Goal: Task Accomplishment & Management: Use online tool/utility

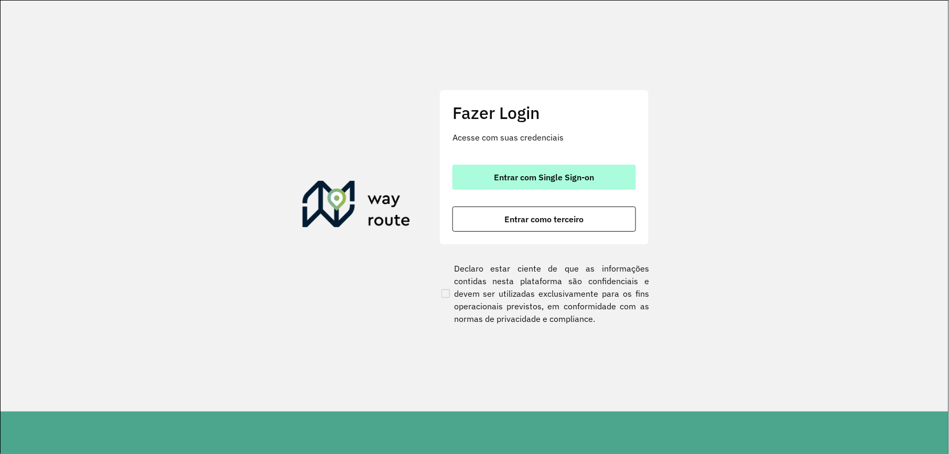
click at [575, 166] on button "Entrar com Single Sign-on" at bounding box center [543, 177] width 183 height 25
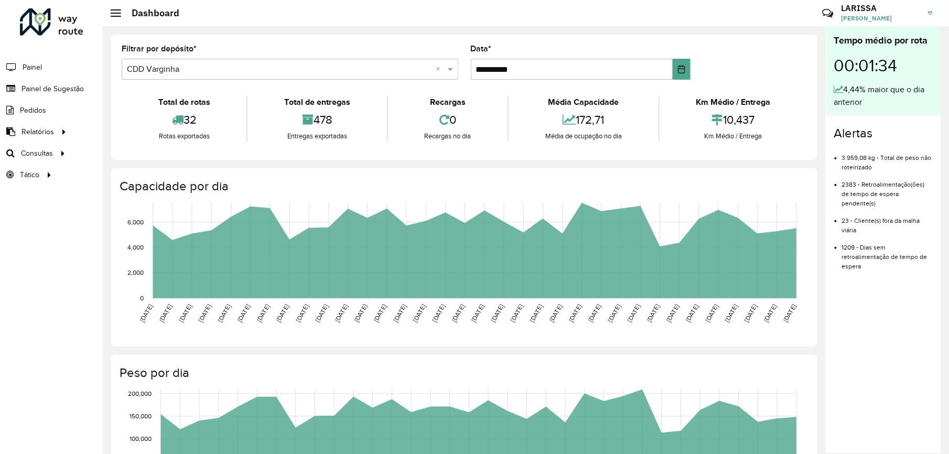
click at [112, 9] on span at bounding box center [116, 9] width 10 height 1
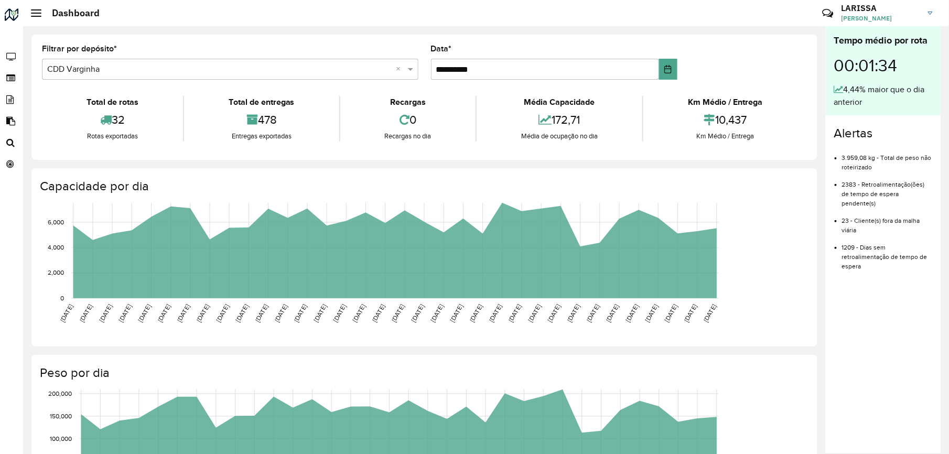
click at [35, 19] on hb-header "Dashboard Críticas? Dúvidas? Elogios? Sugestões? Entre em contato conosco! LARI…" at bounding box center [485, 13] width 925 height 26
click at [41, 9] on h2 "Dashboard" at bounding box center [70, 13] width 58 height 12
click at [34, 9] on span at bounding box center [36, 9] width 10 height 1
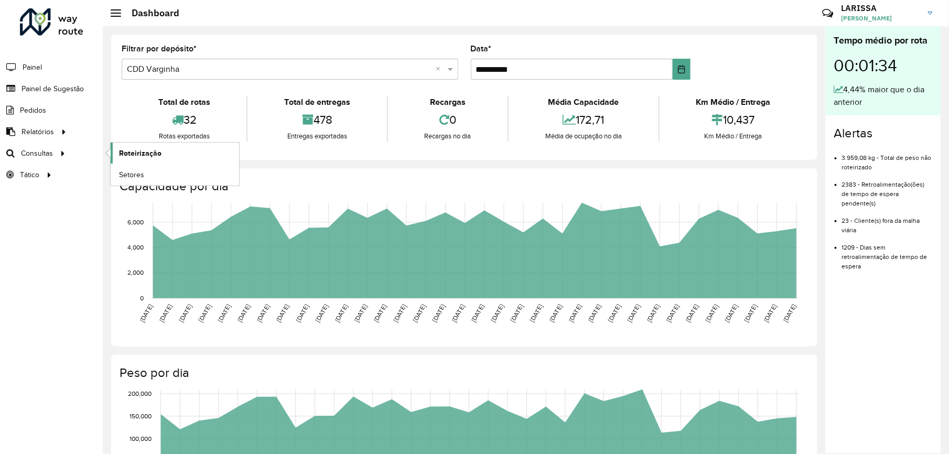
click at [122, 151] on span "Roteirização" at bounding box center [140, 153] width 42 height 11
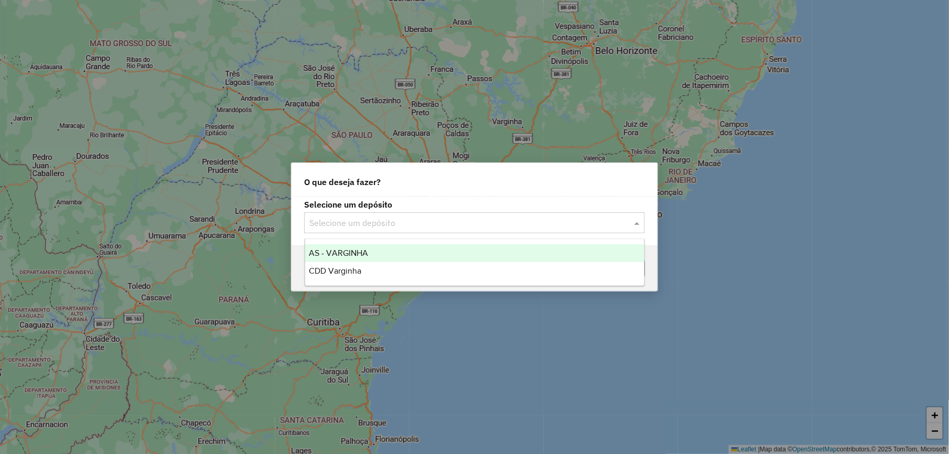
click at [477, 220] on input "text" at bounding box center [463, 223] width 309 height 13
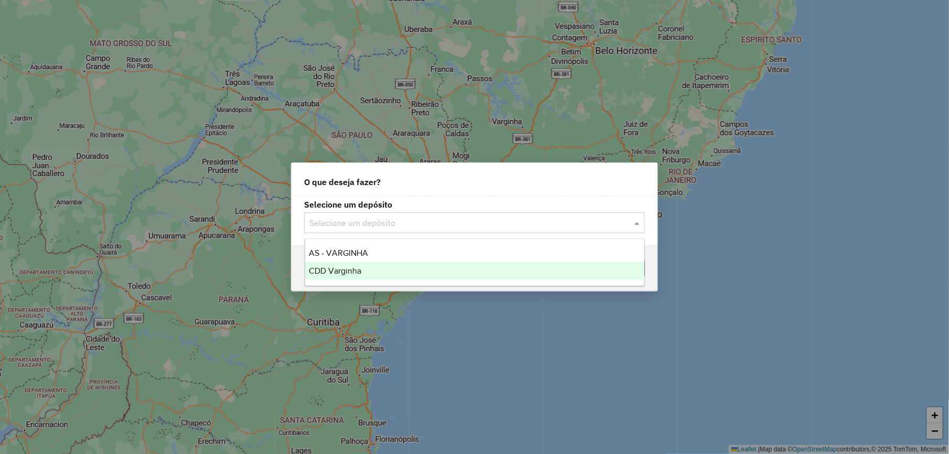
click at [393, 270] on div "CDD Varginha" at bounding box center [474, 271] width 339 height 18
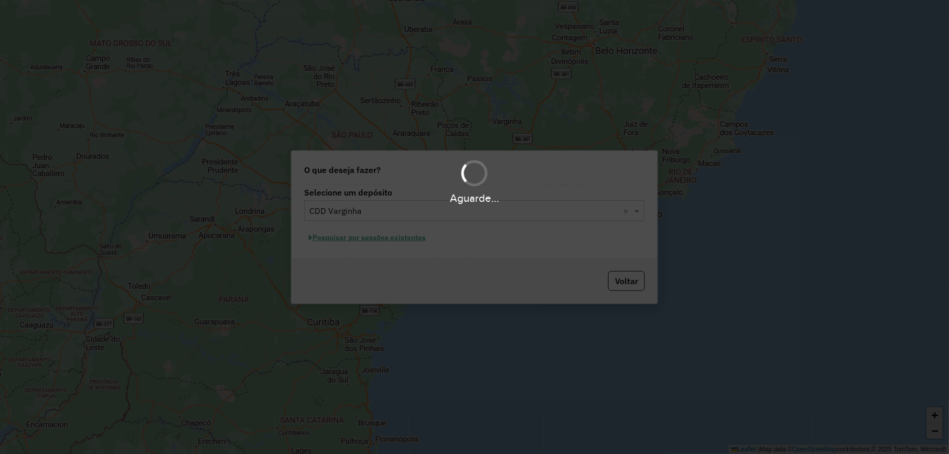
click at [415, 241] on div "Aguarde..." at bounding box center [474, 227] width 949 height 454
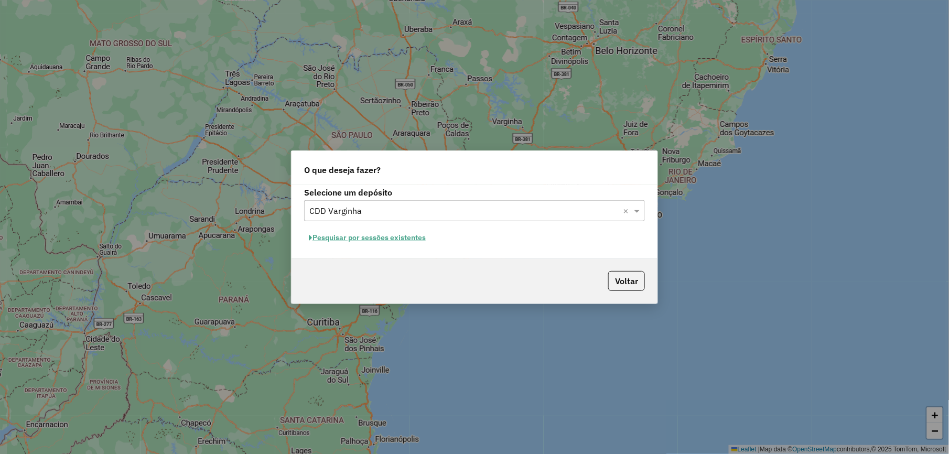
click at [405, 239] on button "Pesquisar por sessões existentes" at bounding box center [367, 238] width 126 height 16
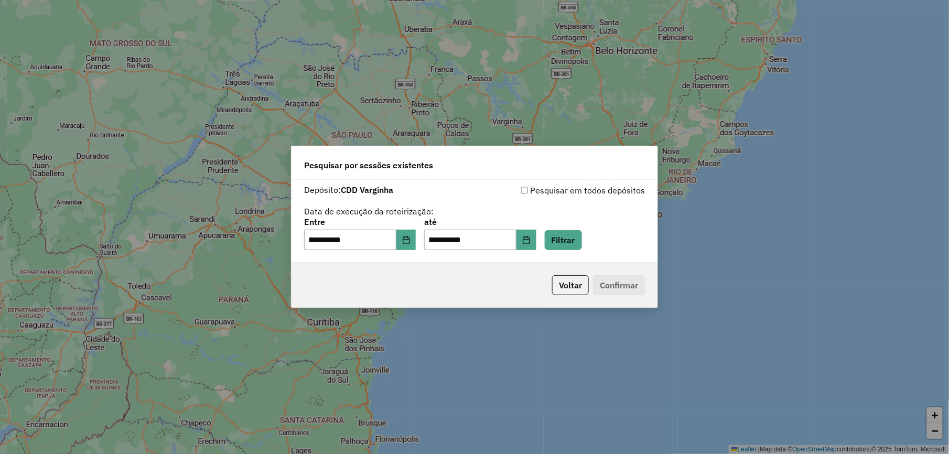
click at [553, 235] on div "**********" at bounding box center [474, 234] width 341 height 32
click at [530, 243] on icon "Choose Date" at bounding box center [526, 240] width 8 height 8
click at [570, 231] on button "Filtrar" at bounding box center [563, 240] width 37 height 20
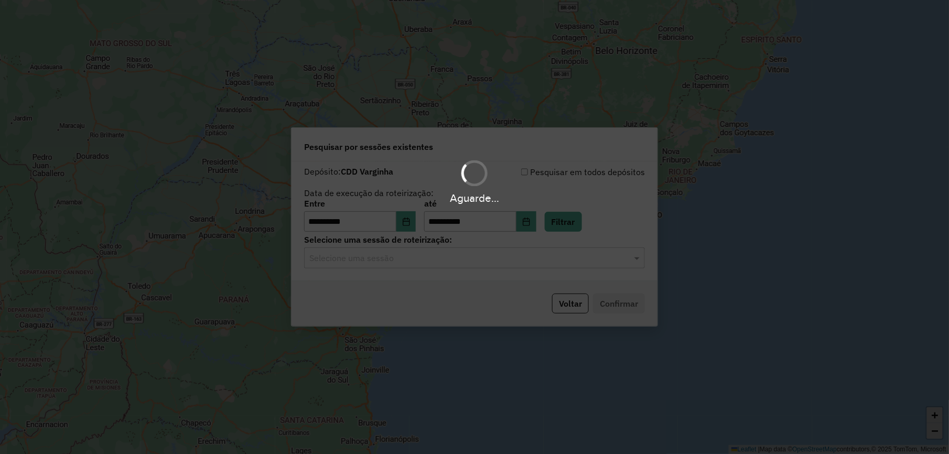
click at [481, 252] on input "text" at bounding box center [463, 258] width 309 height 13
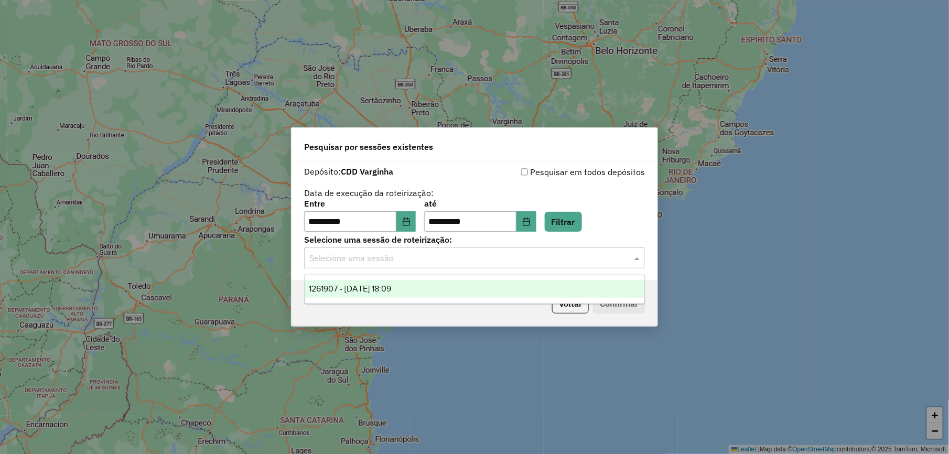
click at [440, 290] on div "1261907 - [DATE] 18:09" at bounding box center [474, 289] width 339 height 18
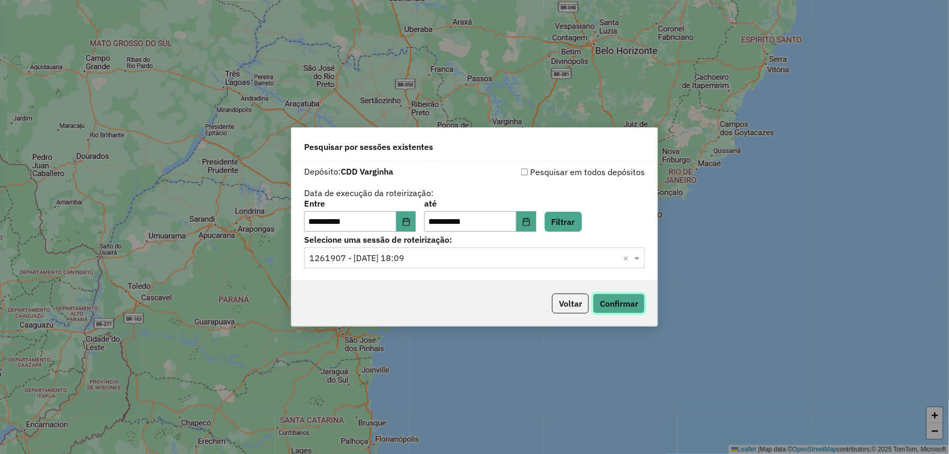
click at [602, 300] on button "Confirmar" at bounding box center [619, 303] width 52 height 20
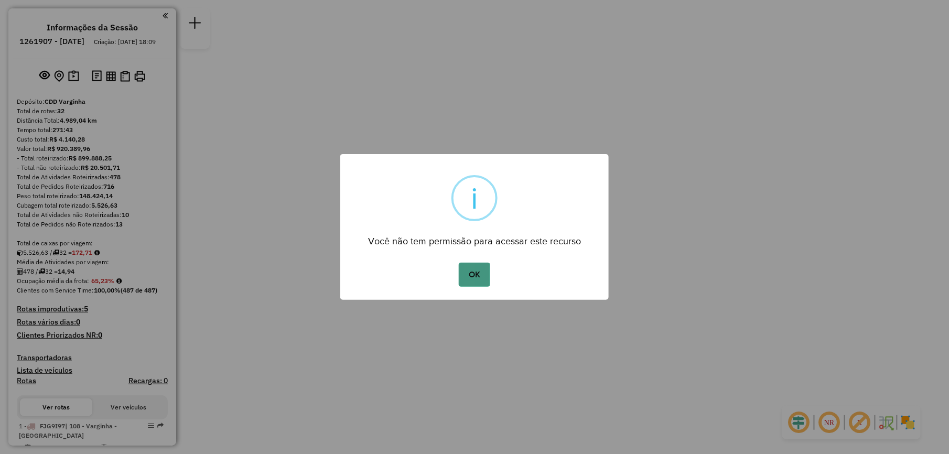
click at [462, 274] on button "OK" at bounding box center [474, 275] width 31 height 24
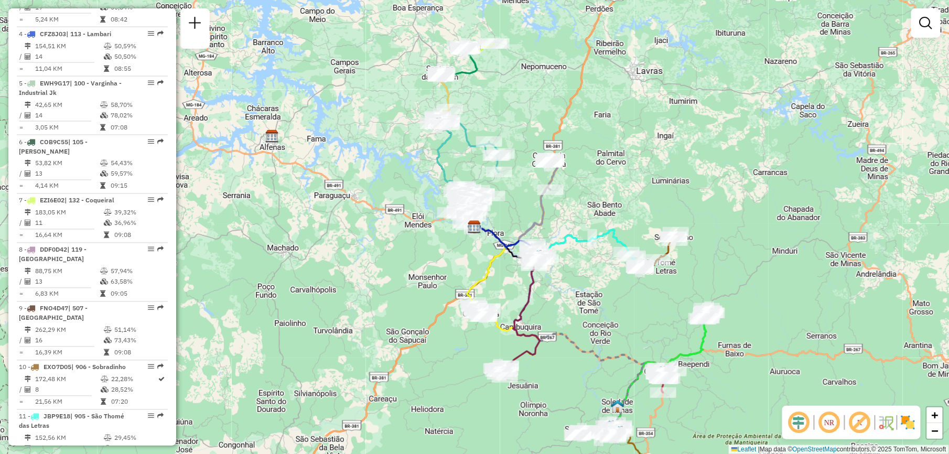
scroll to position [839, 0]
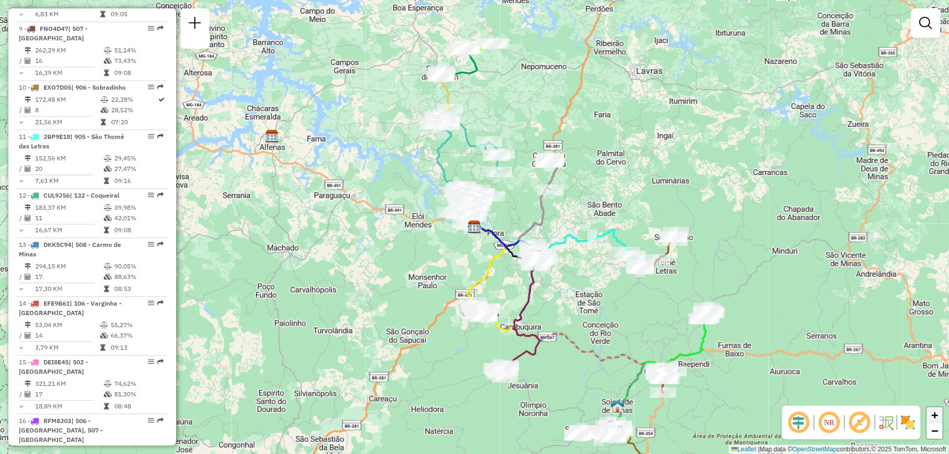
click at [941, 412] on link "+" at bounding box center [935, 415] width 16 height 16
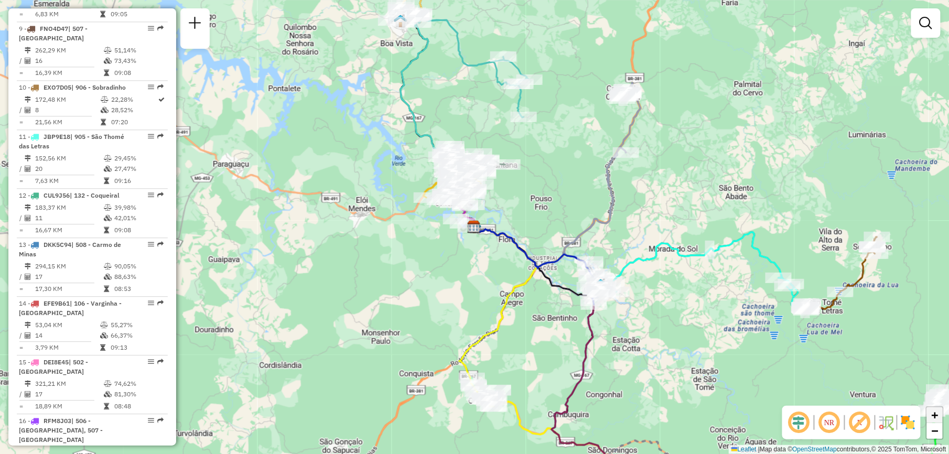
click at [941, 412] on link "+" at bounding box center [935, 415] width 16 height 16
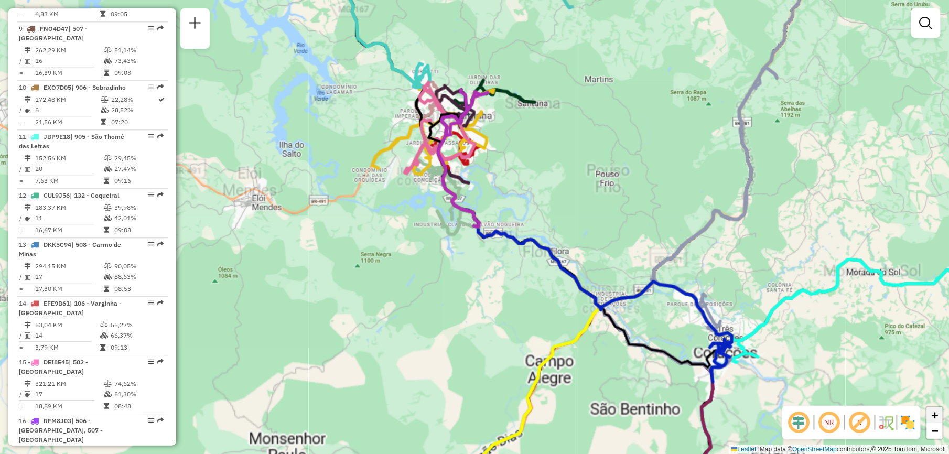
click at [941, 412] on link "+" at bounding box center [935, 415] width 16 height 16
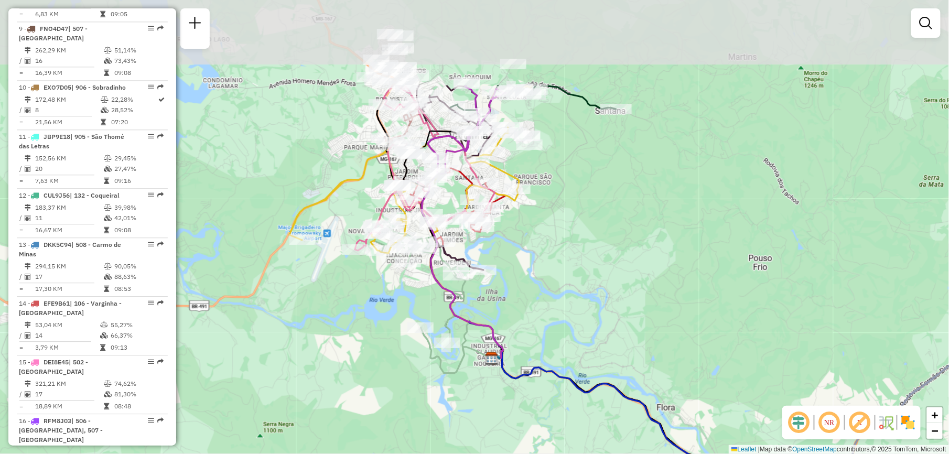
drag, startPoint x: 537, startPoint y: 99, endPoint x: 556, endPoint y: 231, distance: 133.4
click at [556, 231] on div "Janela de atendimento Grade de atendimento Capacidade Transportadoras Veículos …" at bounding box center [474, 227] width 949 height 454
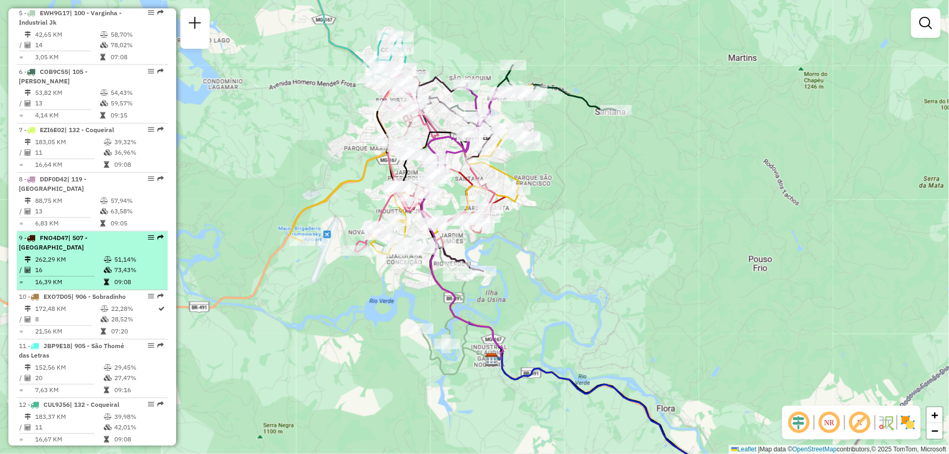
scroll to position [699, 0]
